Goal: Communication & Community: Answer question/provide support

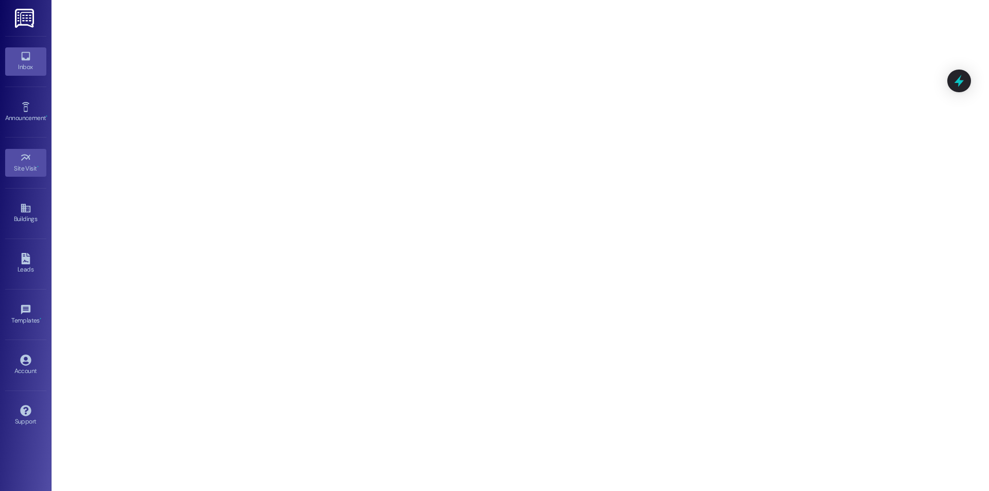
click at [30, 72] on div "Inbox" at bounding box center [26, 67] width 52 height 10
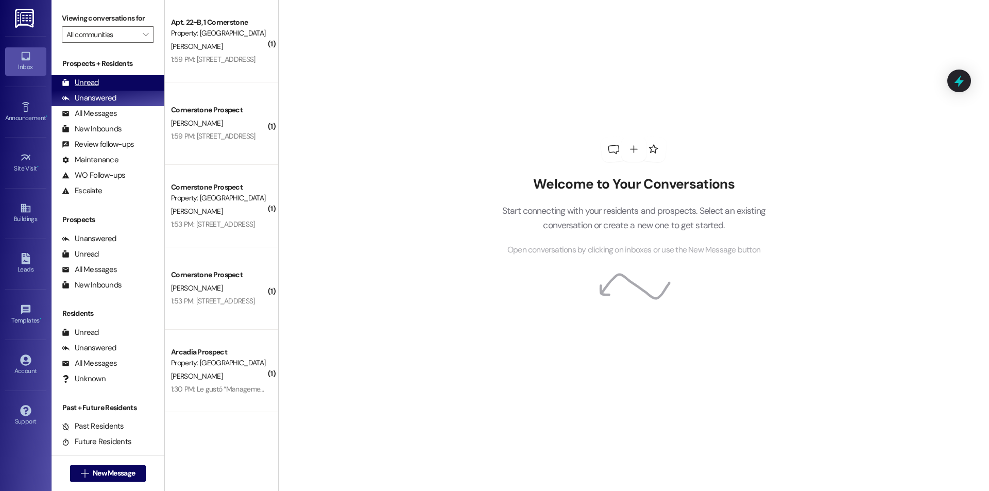
click at [98, 83] on div "Unread" at bounding box center [80, 82] width 37 height 11
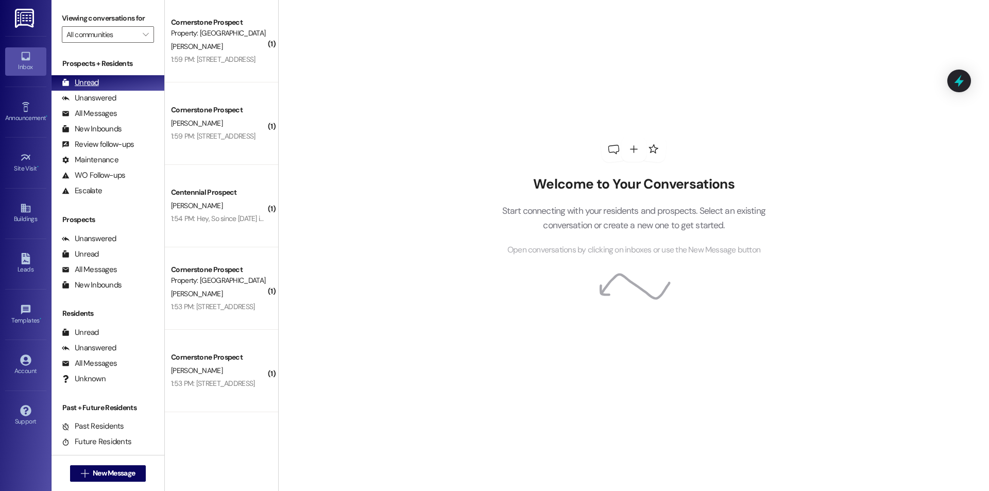
click at [111, 80] on div "Unread (0)" at bounding box center [108, 82] width 113 height 15
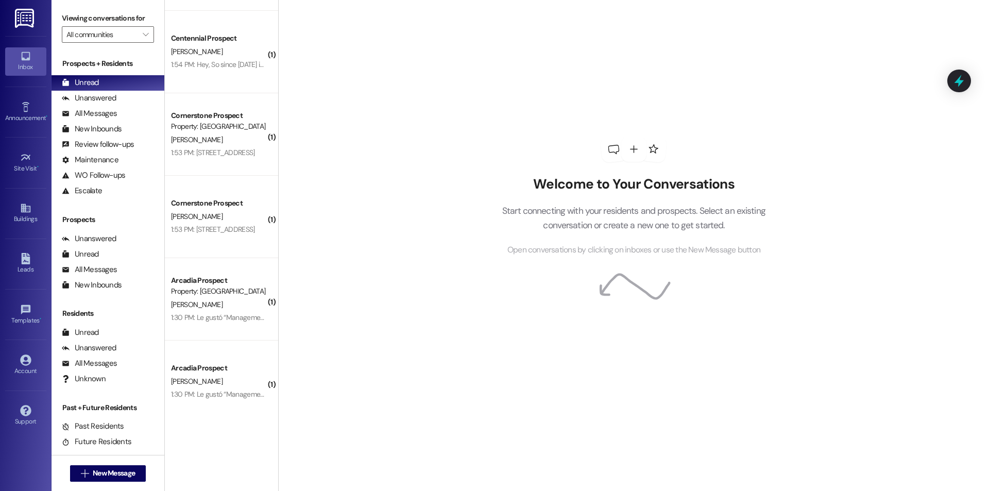
scroll to position [159, 0]
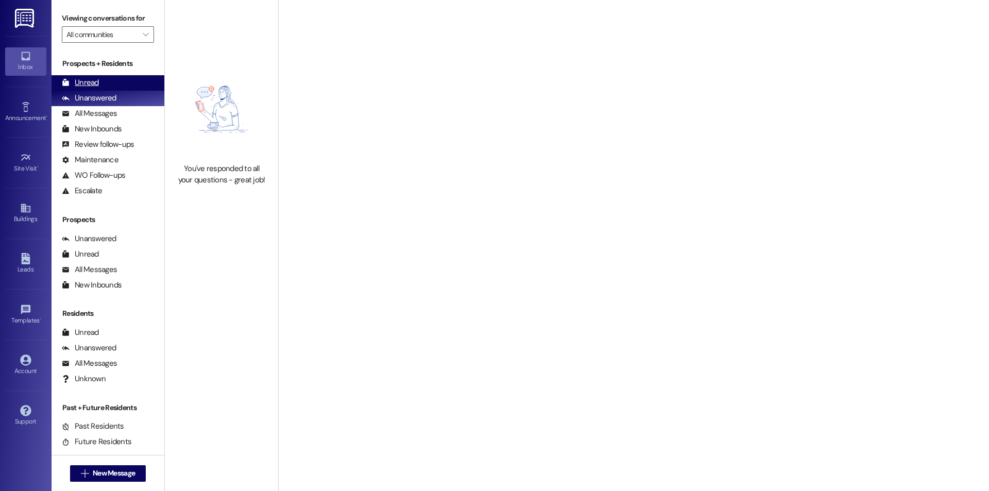
click at [90, 79] on div "Unread" at bounding box center [80, 82] width 37 height 11
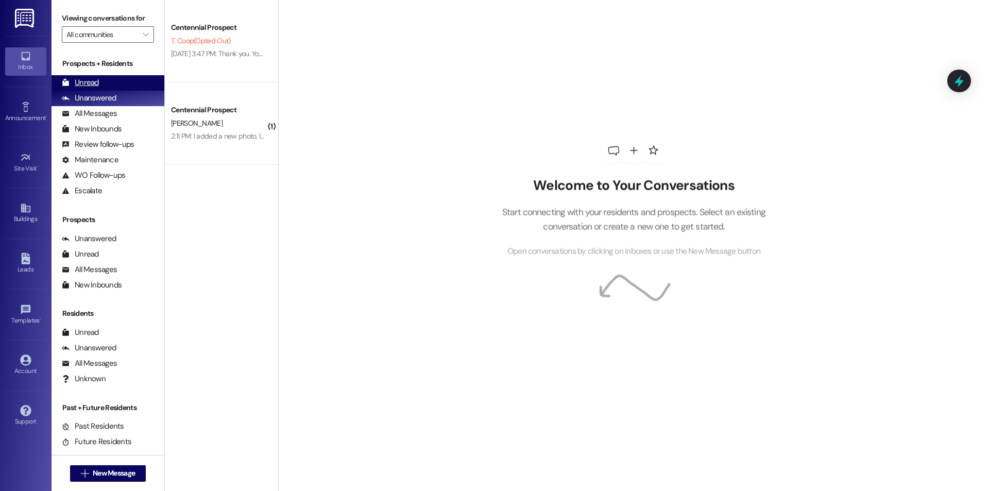
click at [95, 79] on div "Unread" at bounding box center [80, 82] width 37 height 11
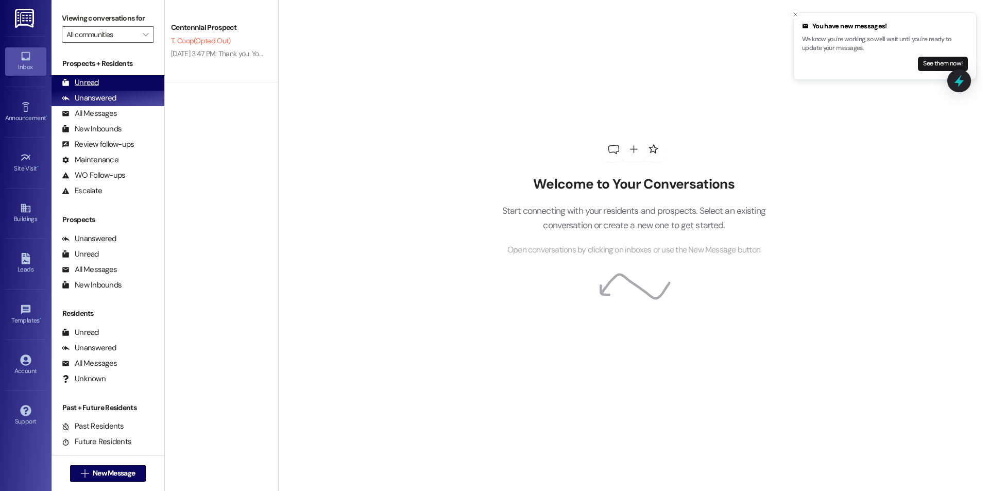
click at [95, 78] on div "Unread" at bounding box center [80, 82] width 37 height 11
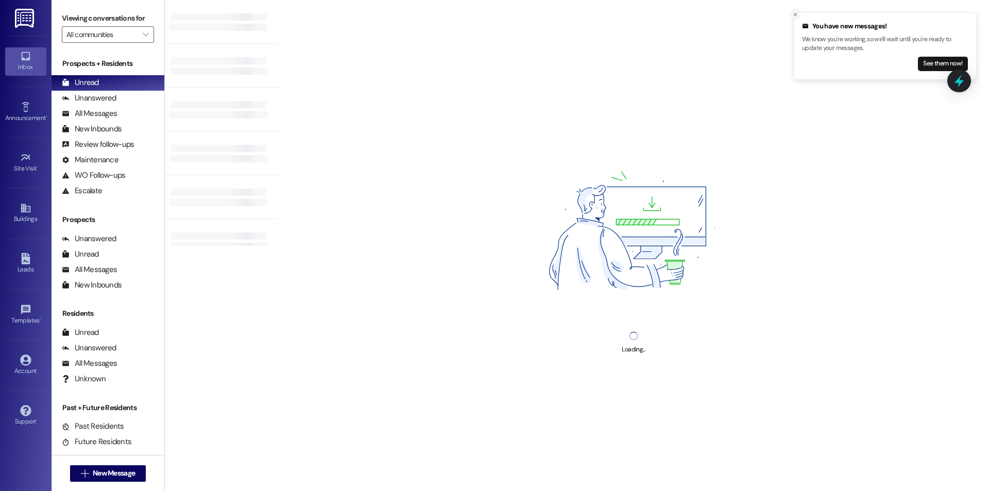
click at [795, 13] on icon "Close toast" at bounding box center [796, 14] width 6 height 6
